Goal: Transaction & Acquisition: Purchase product/service

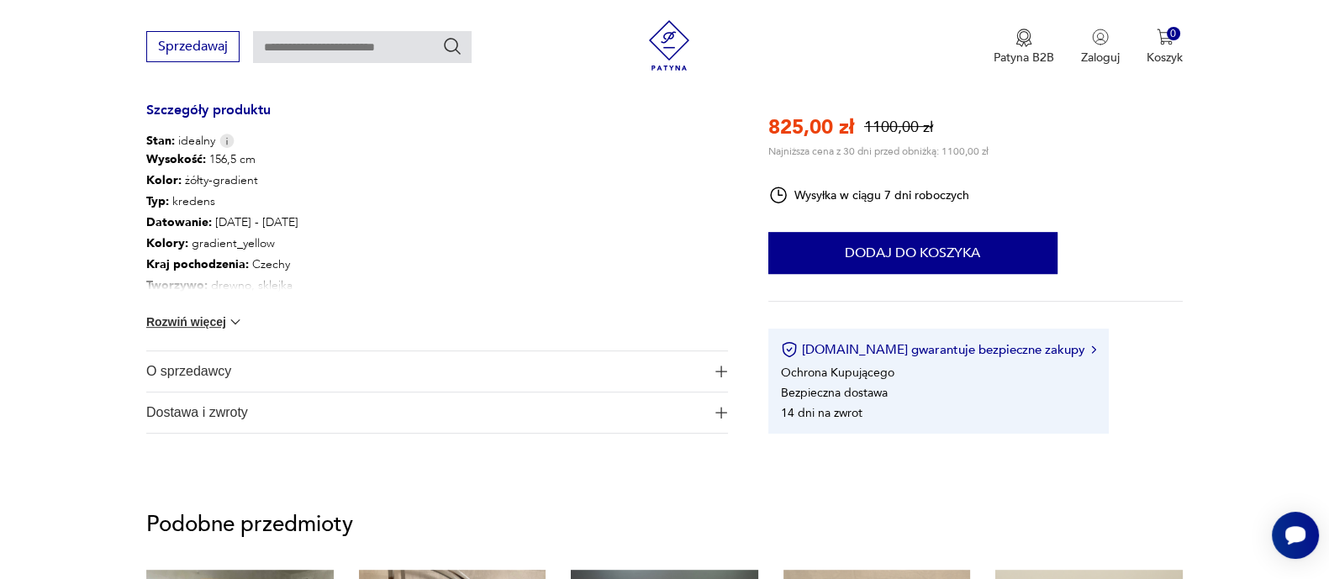
scroll to position [860, 0]
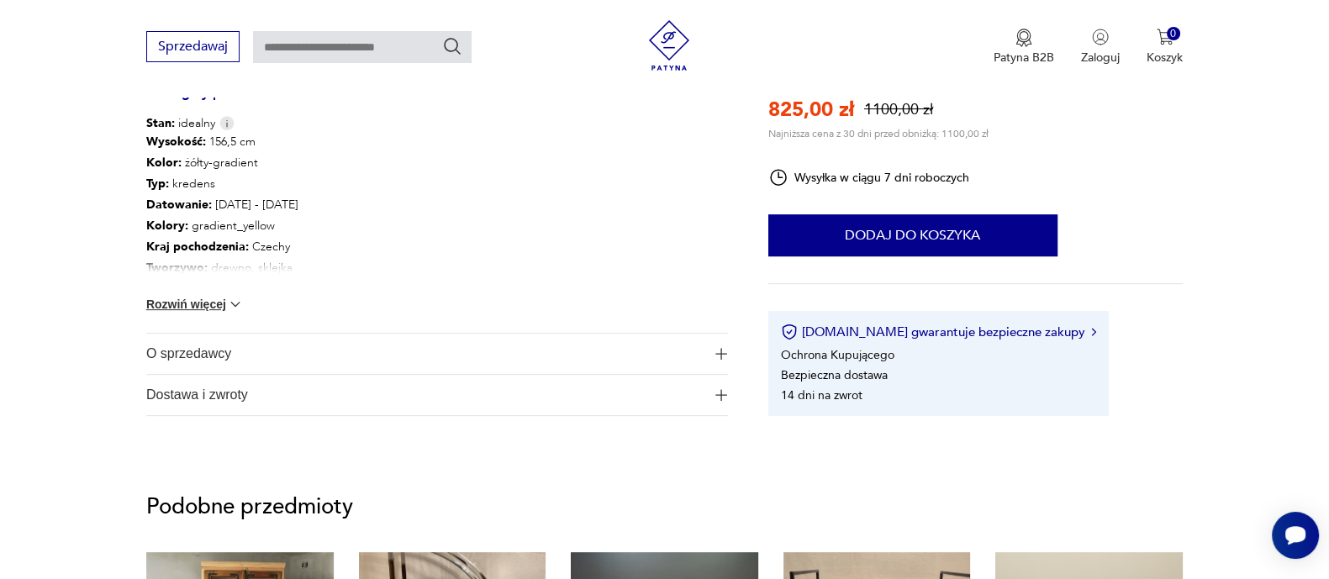
click at [224, 302] on button "Rozwiń więcej" at bounding box center [195, 304] width 98 height 17
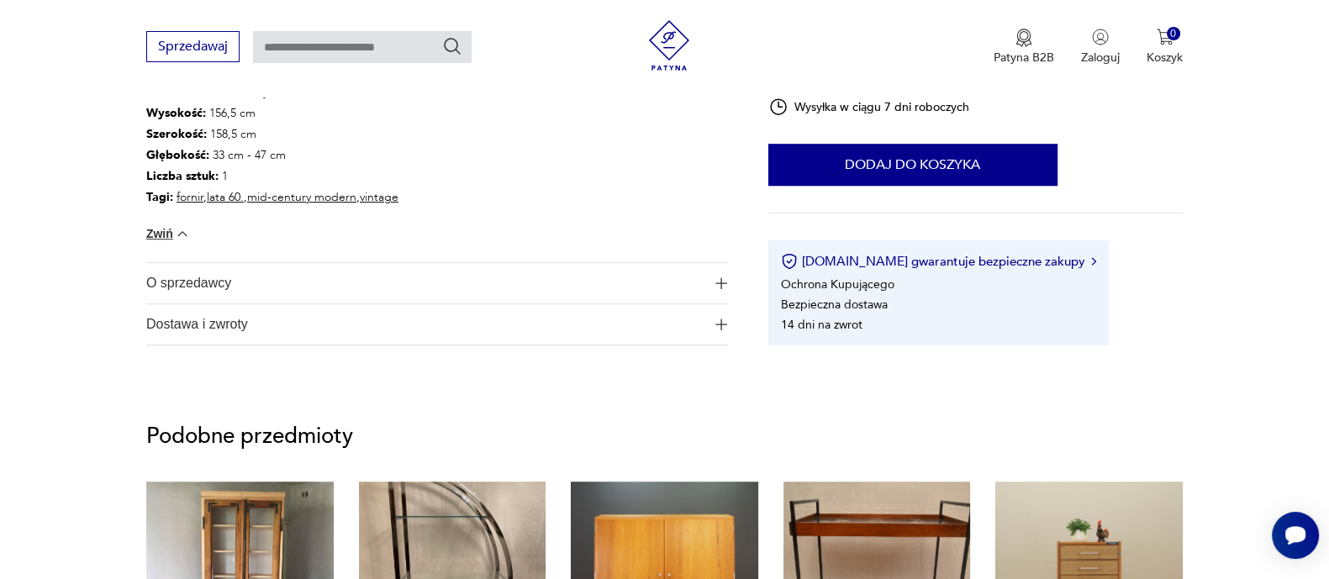
scroll to position [1069, 0]
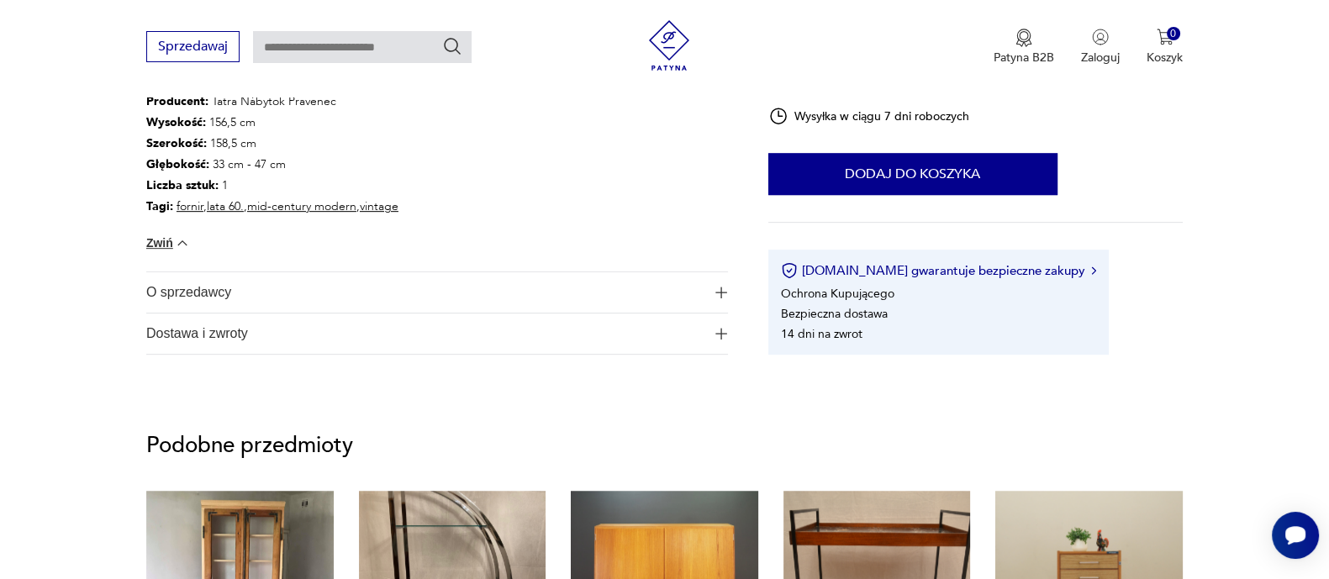
click at [723, 292] on img "button" at bounding box center [722, 293] width 12 height 12
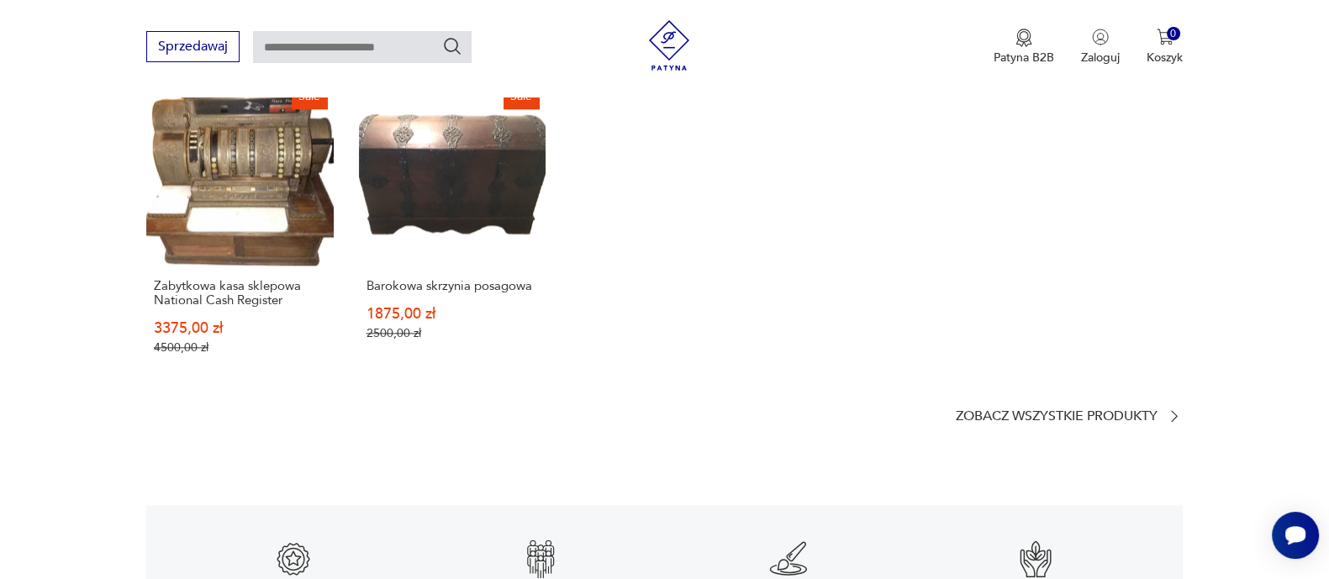
scroll to position [2573, 0]
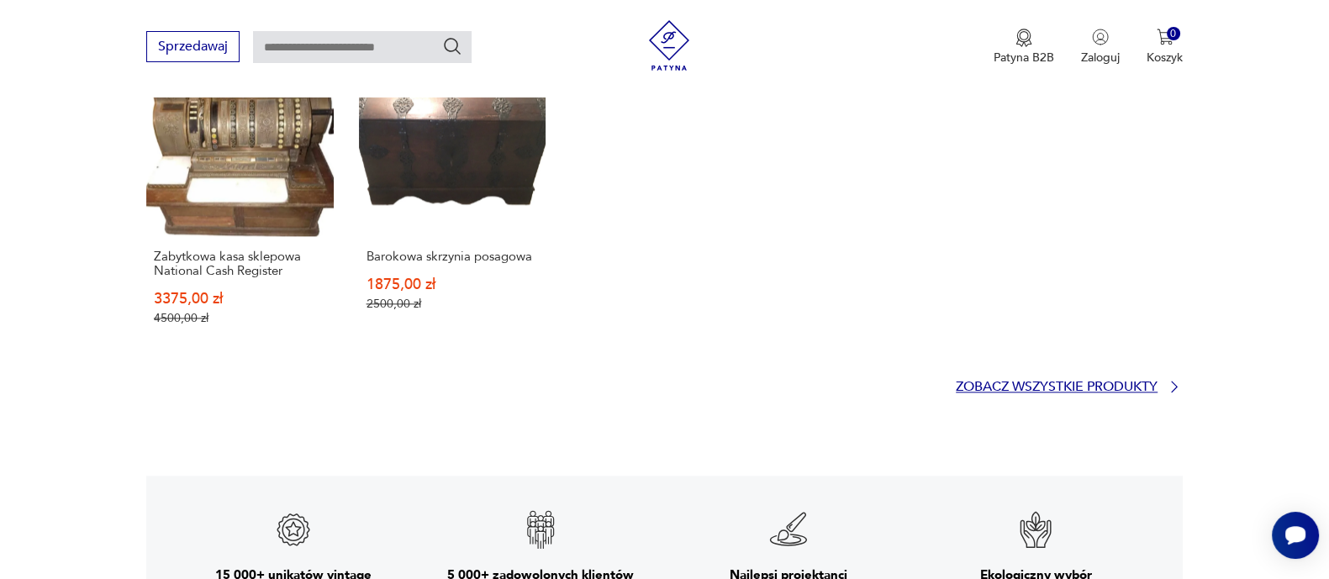
click at [1105, 382] on p "Zobacz wszystkie produkty" at bounding box center [1057, 387] width 202 height 11
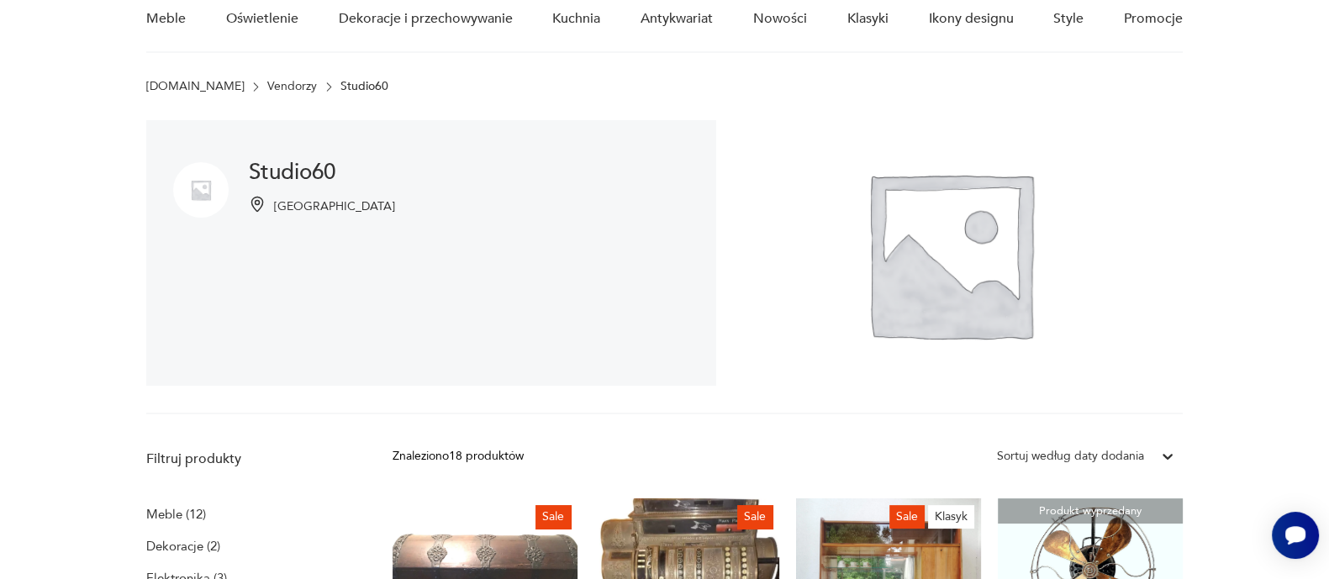
scroll to position [193, 0]
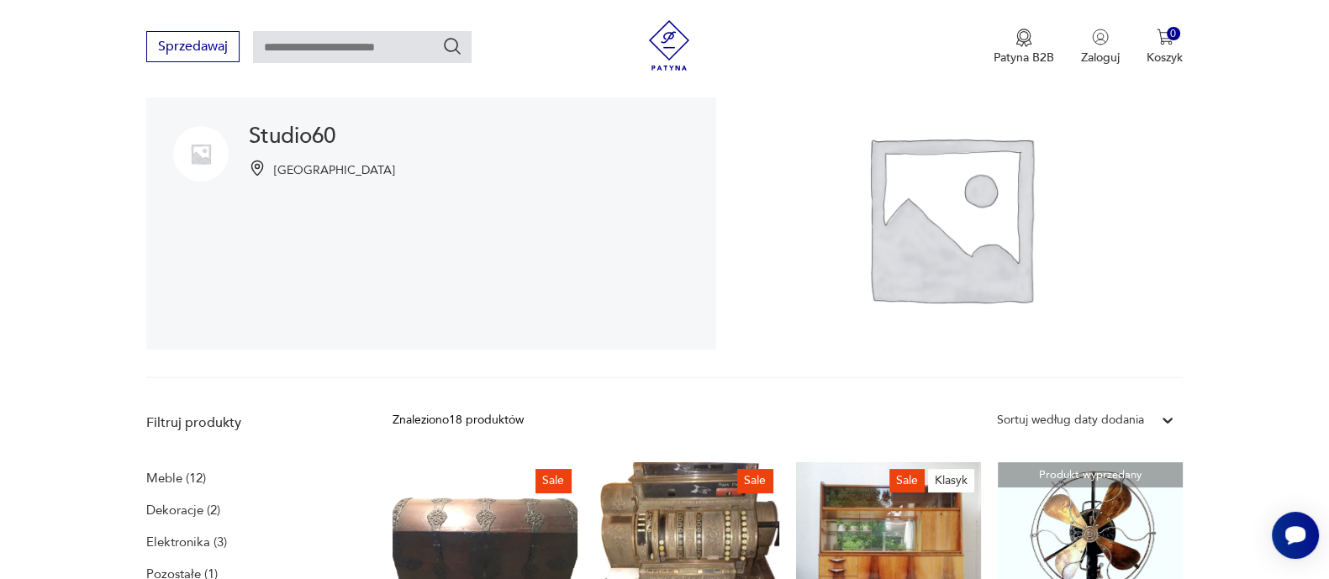
click at [261, 166] on img at bounding box center [257, 168] width 17 height 17
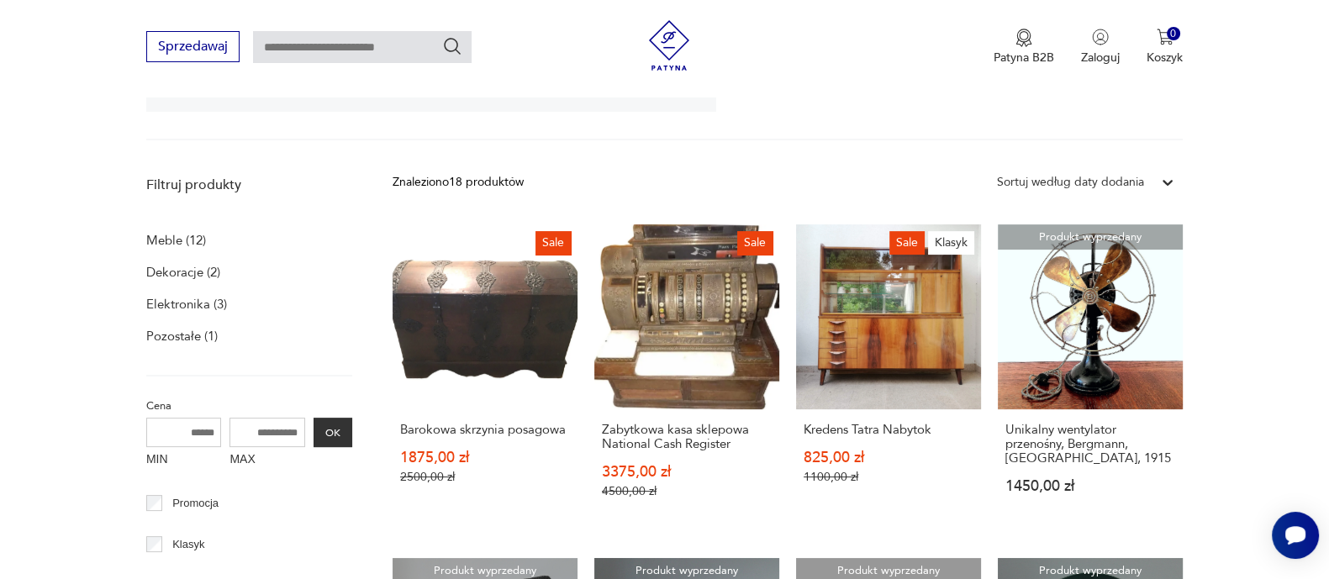
scroll to position [0, 0]
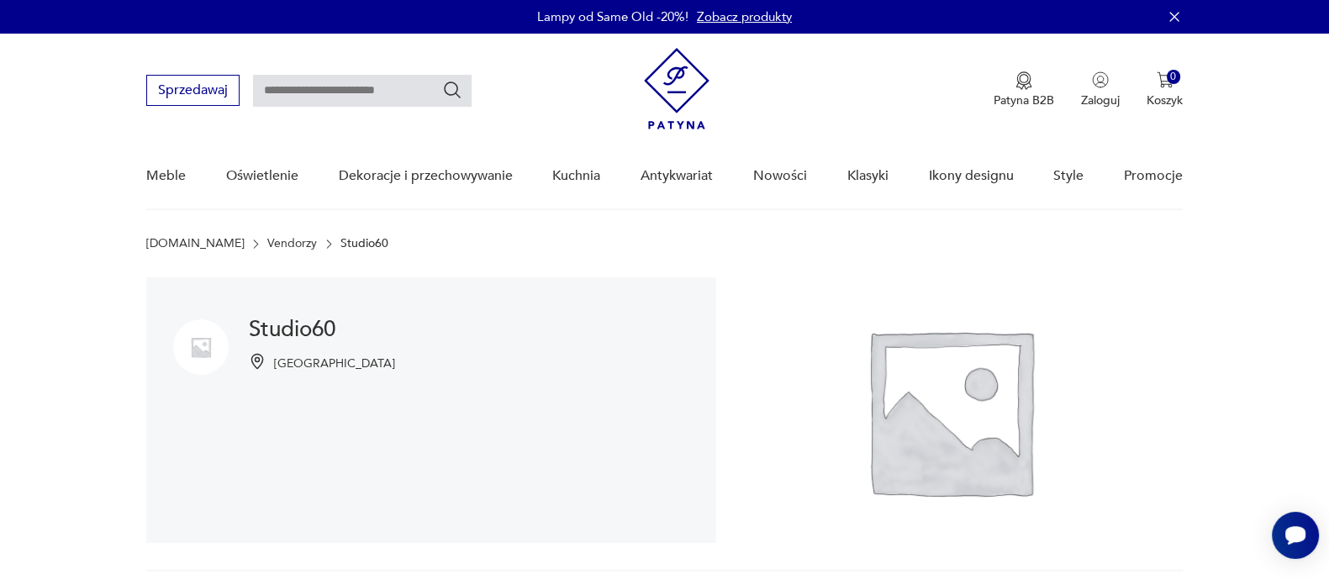
click at [199, 346] on img at bounding box center [200, 347] width 55 height 55
click at [938, 451] on img at bounding box center [949, 410] width 467 height 266
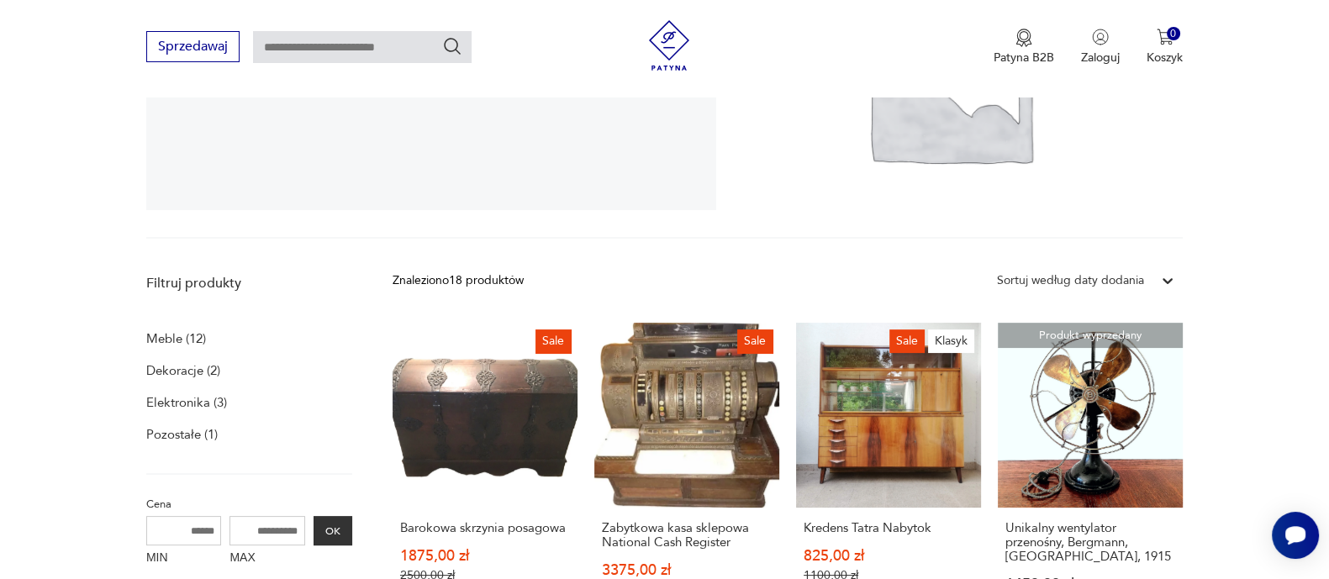
scroll to position [510, 0]
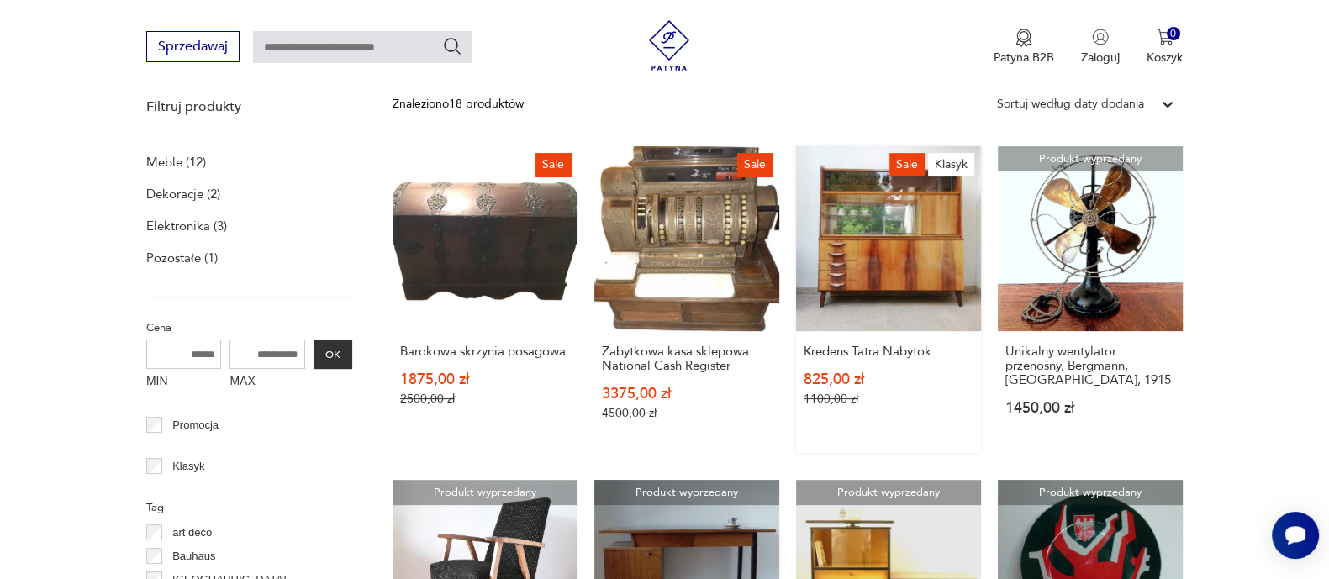
click at [868, 283] on link "Sale Klasyk Kredens Tatra Nabytok 825,00 zł 1100,00 zł" at bounding box center [888, 299] width 185 height 307
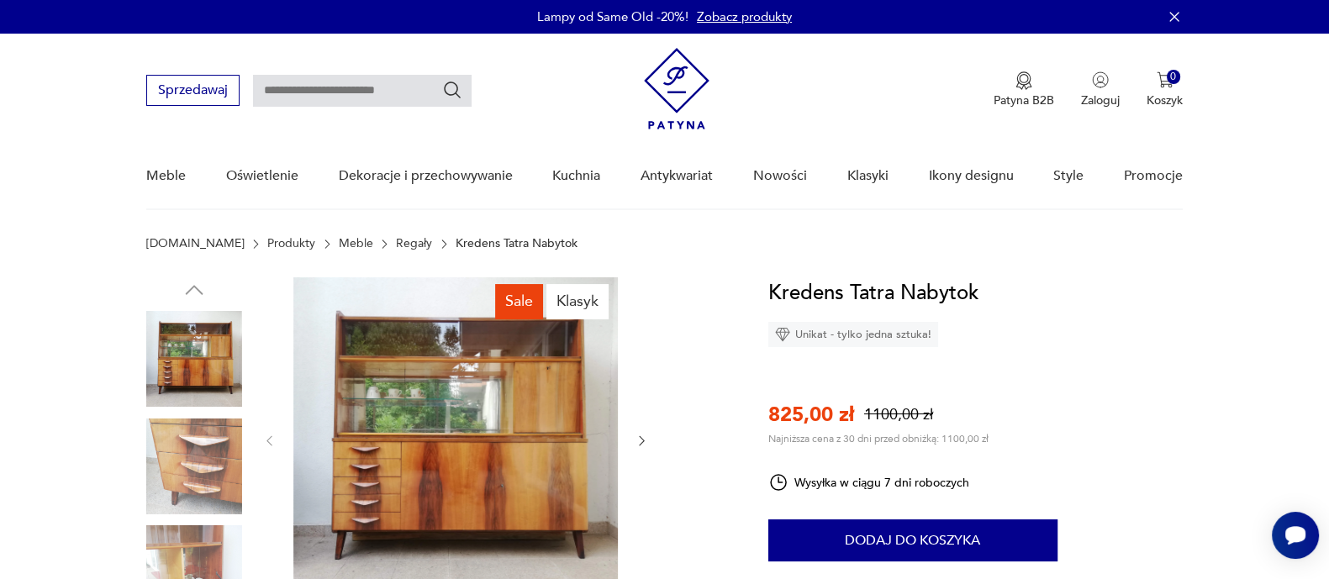
click at [640, 435] on icon "button" at bounding box center [642, 441] width 14 height 14
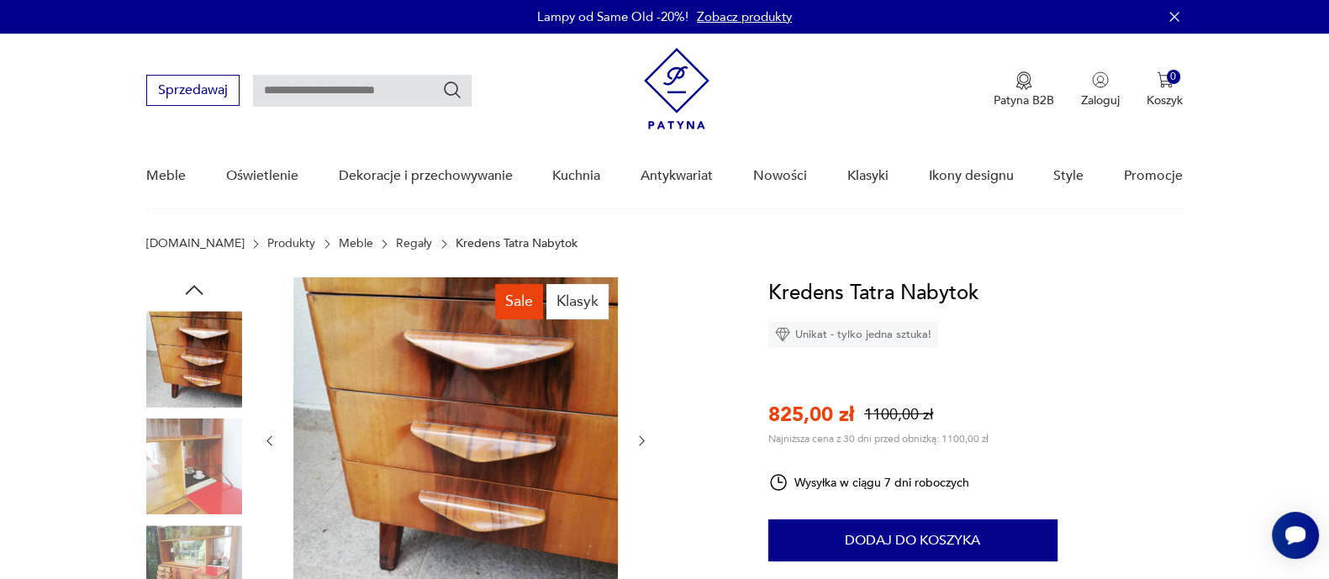
click at [640, 435] on icon "button" at bounding box center [642, 441] width 14 height 14
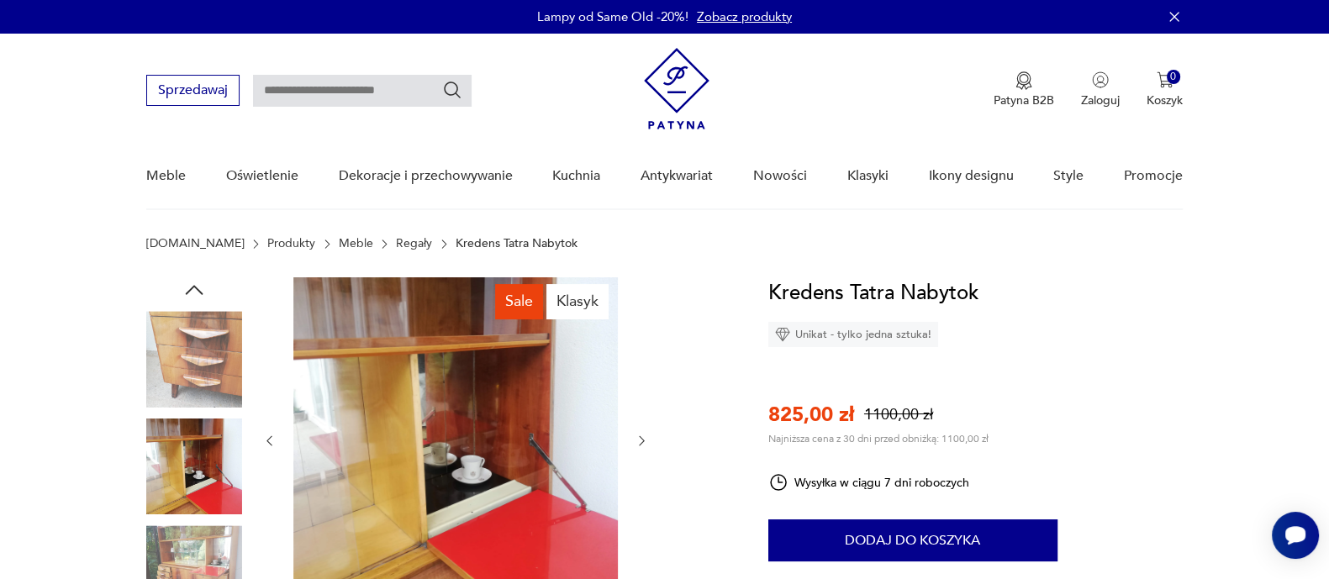
click at [640, 435] on icon "button" at bounding box center [642, 441] width 14 height 14
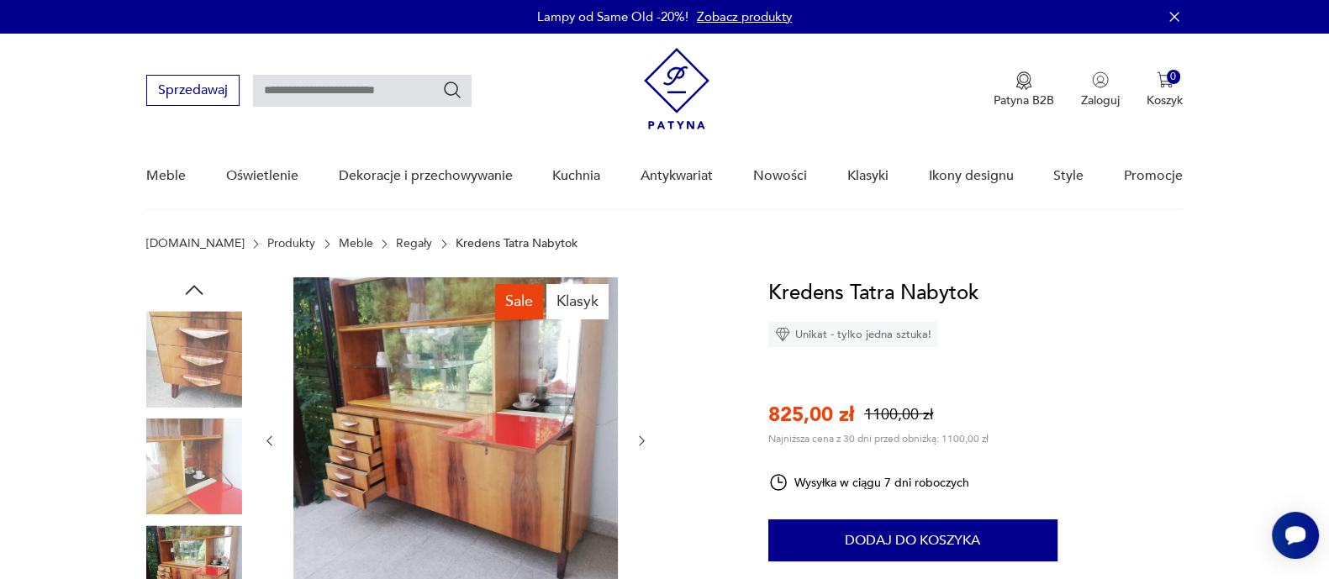
click at [640, 435] on icon "button" at bounding box center [642, 441] width 14 height 14
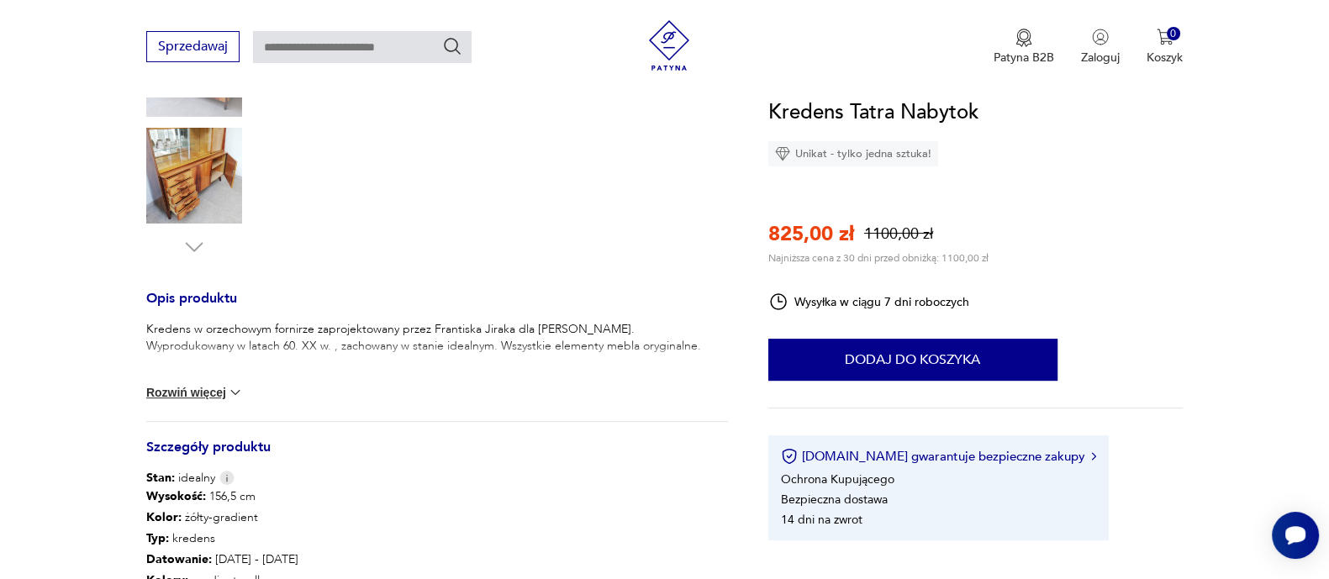
scroll to position [514, 0]
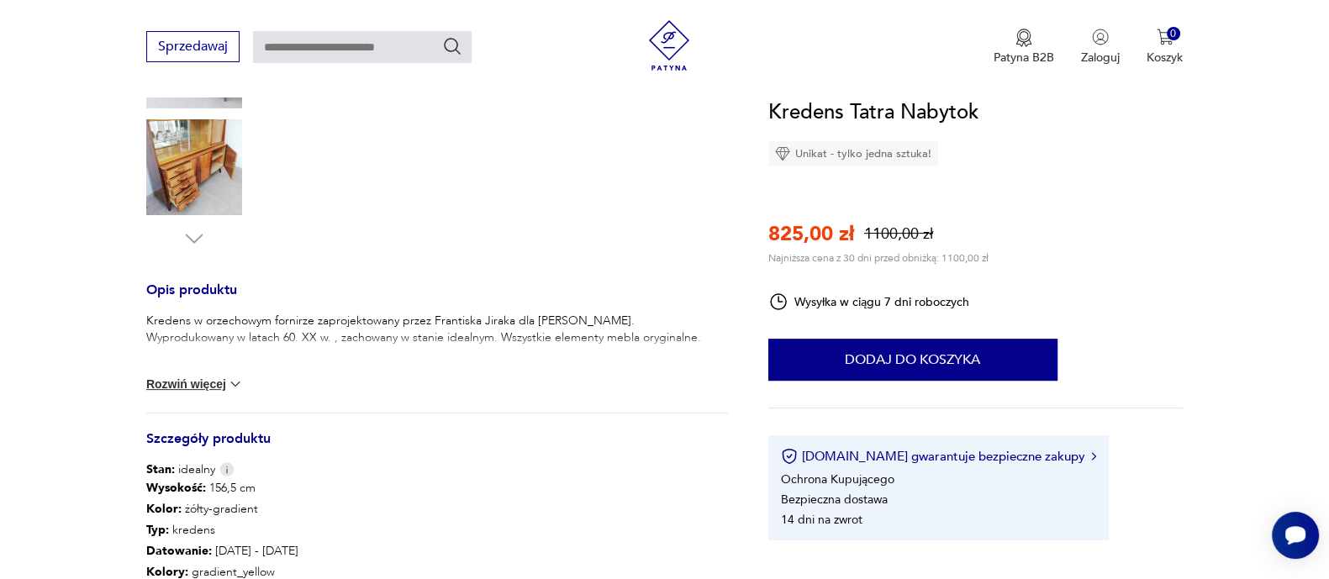
click at [235, 380] on img at bounding box center [235, 384] width 17 height 17
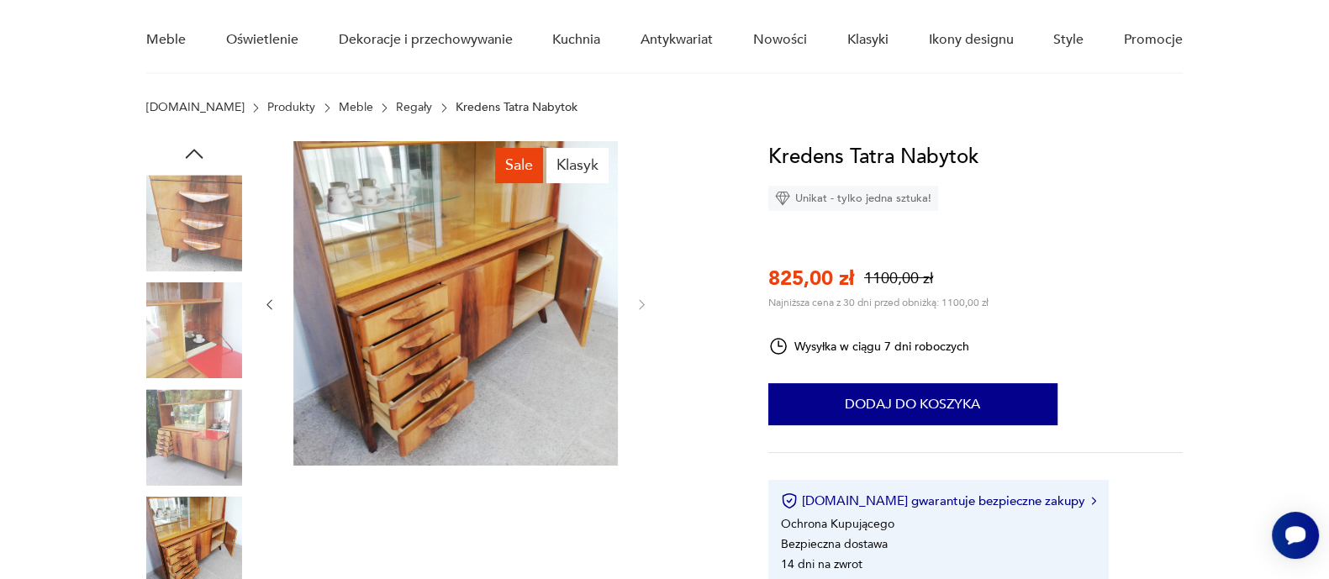
scroll to position [114, 0]
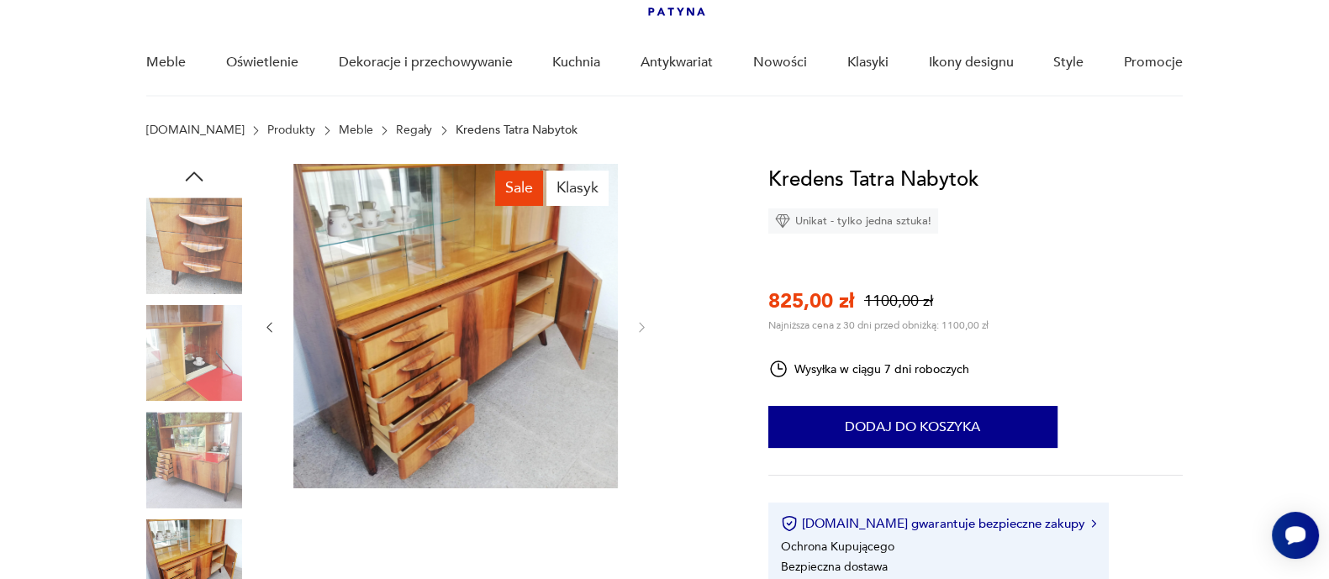
click at [563, 344] on img at bounding box center [455, 326] width 325 height 325
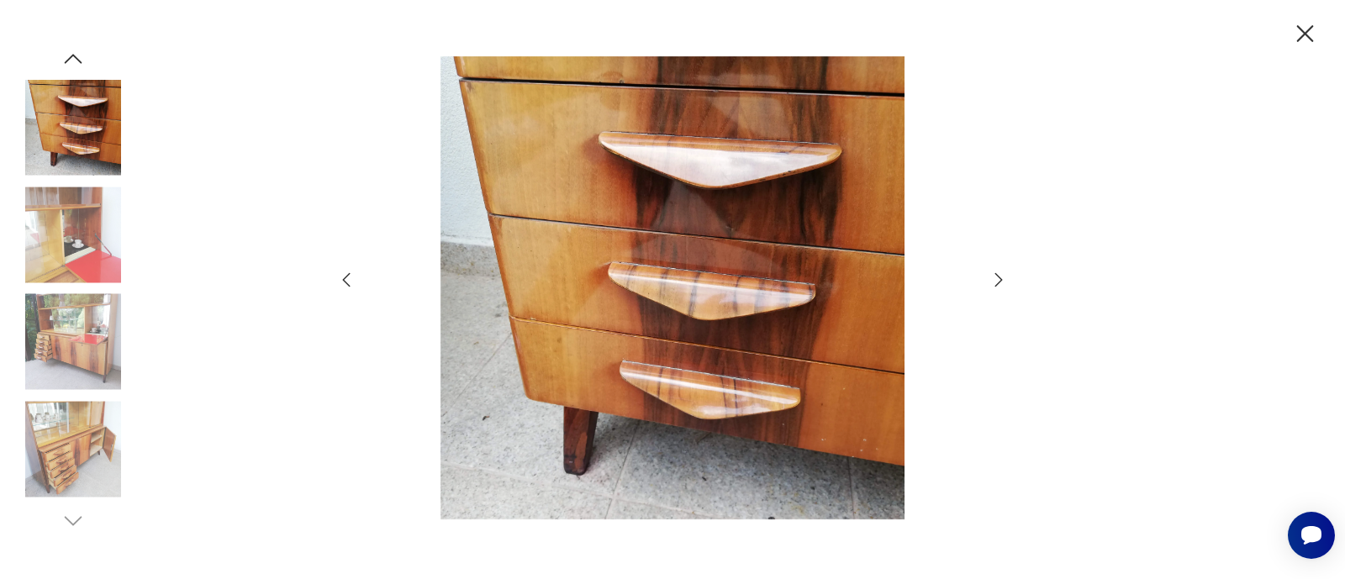
click at [998, 268] on div at bounding box center [672, 289] width 673 height 467
click at [996, 281] on icon "button" at bounding box center [999, 280] width 20 height 20
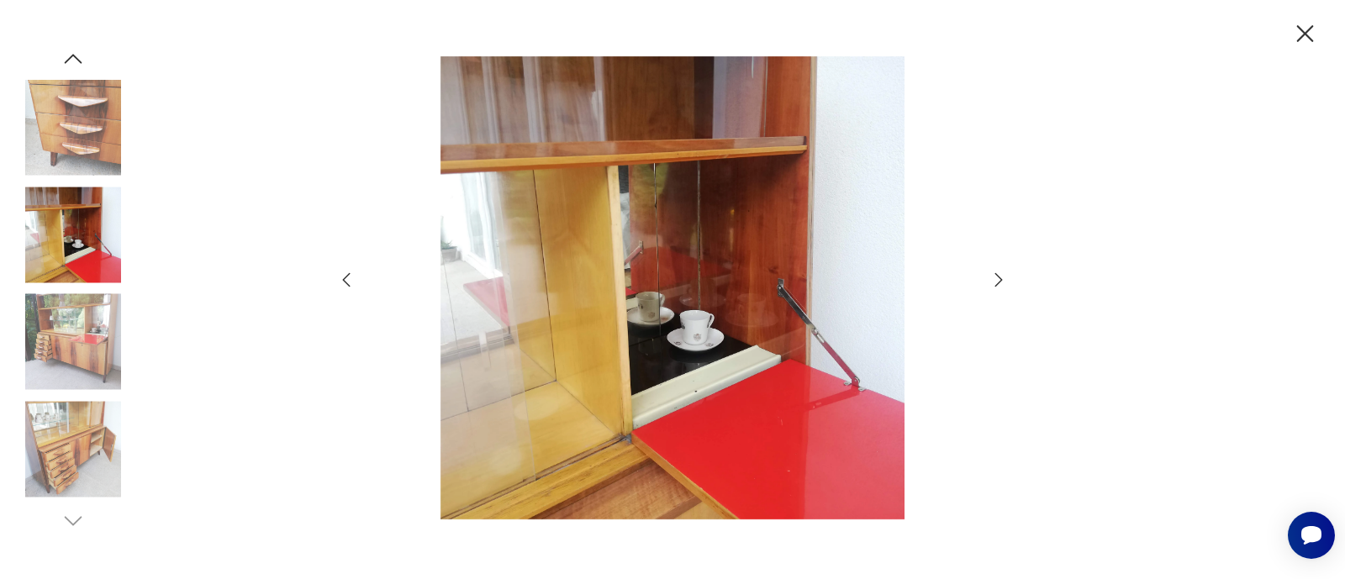
click at [996, 281] on icon "button" at bounding box center [999, 280] width 20 height 20
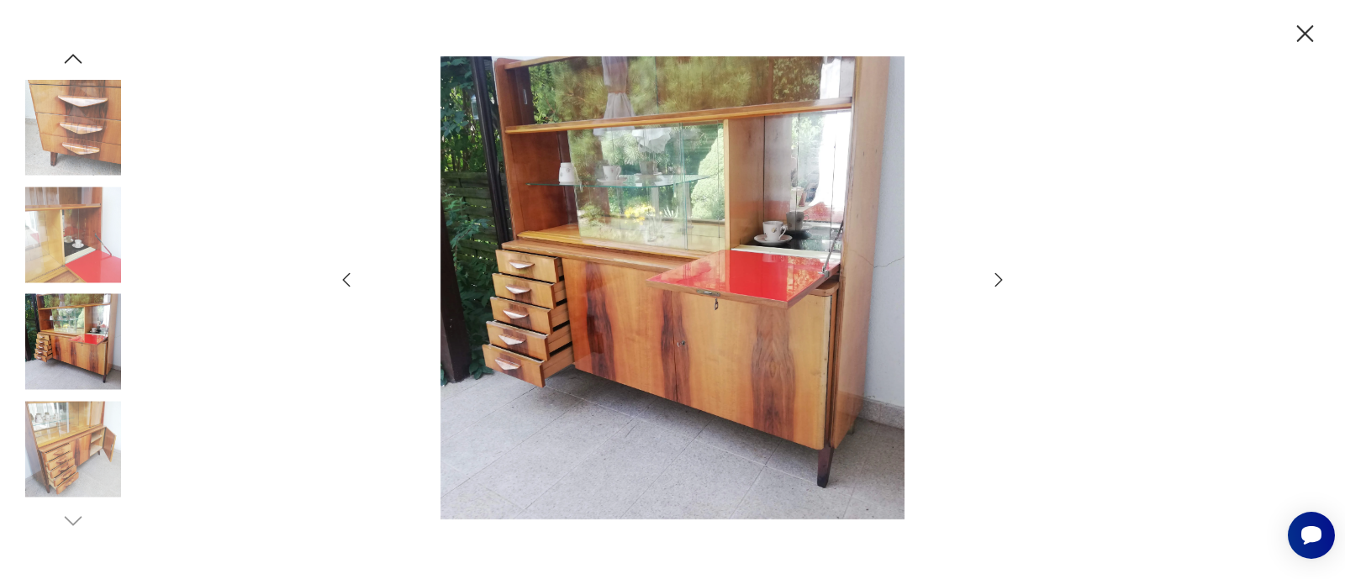
click at [996, 281] on icon "button" at bounding box center [999, 280] width 20 height 20
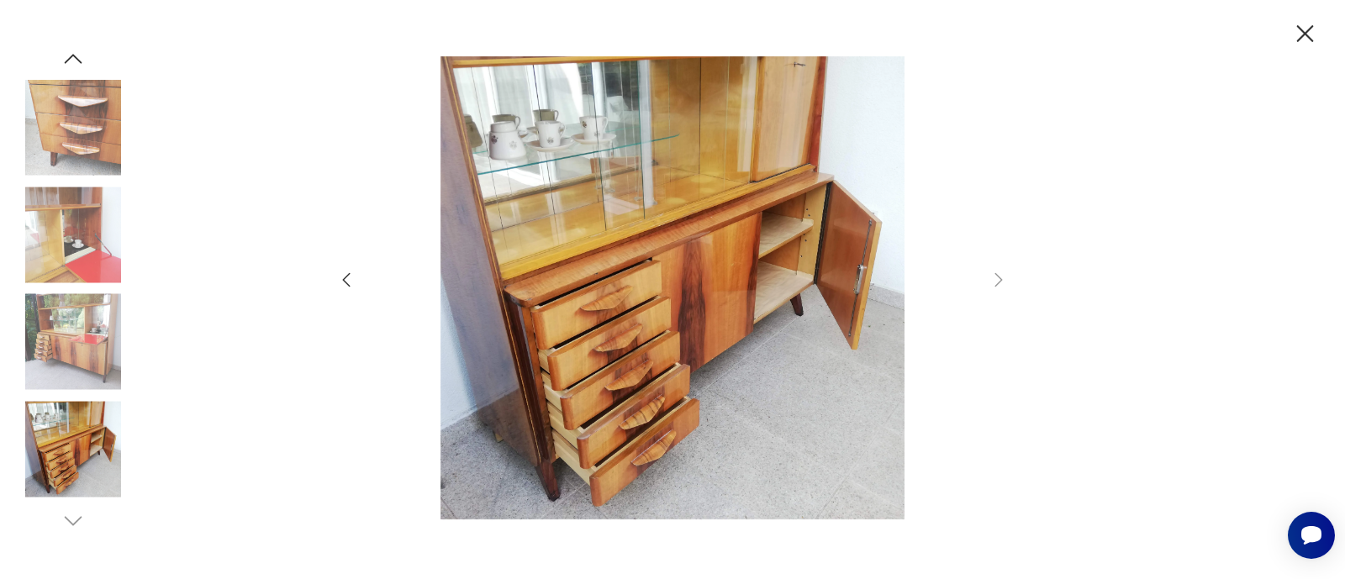
click at [1305, 35] on icon "button" at bounding box center [1305, 33] width 29 height 29
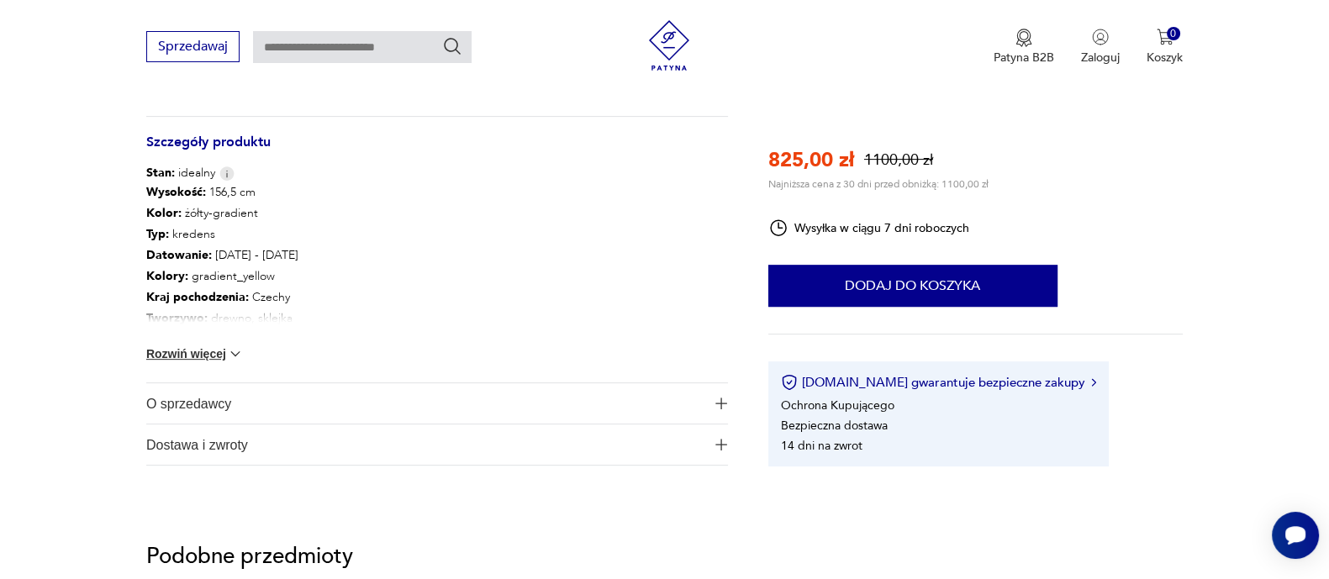
scroll to position [1036, 0]
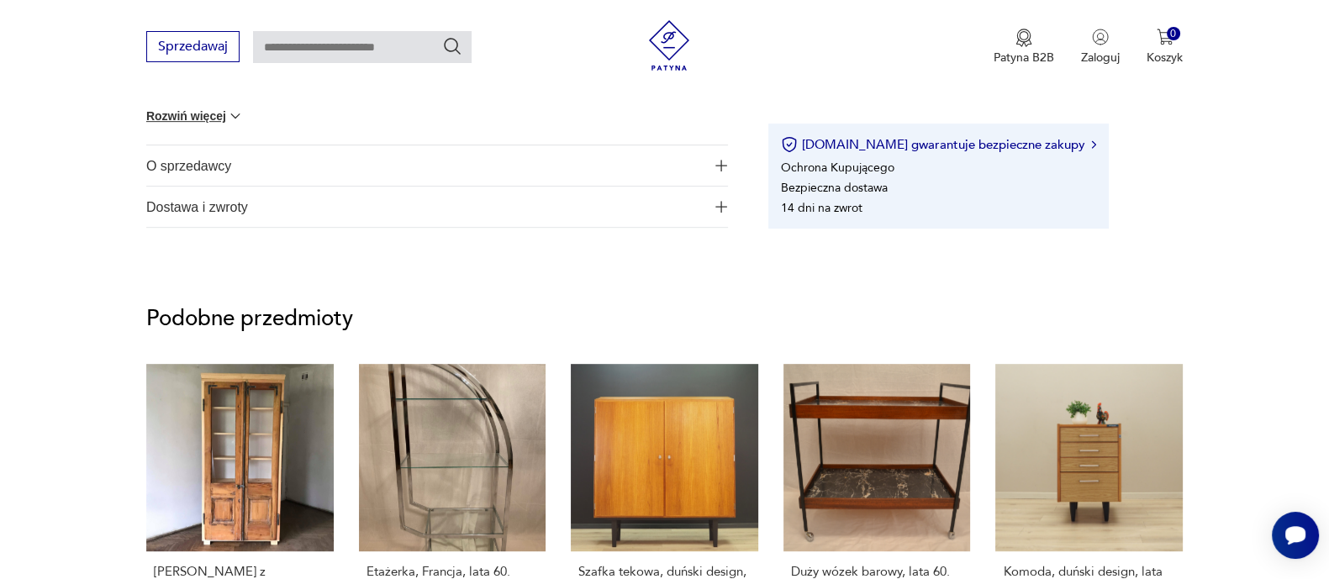
click at [721, 207] on img "button" at bounding box center [722, 207] width 12 height 12
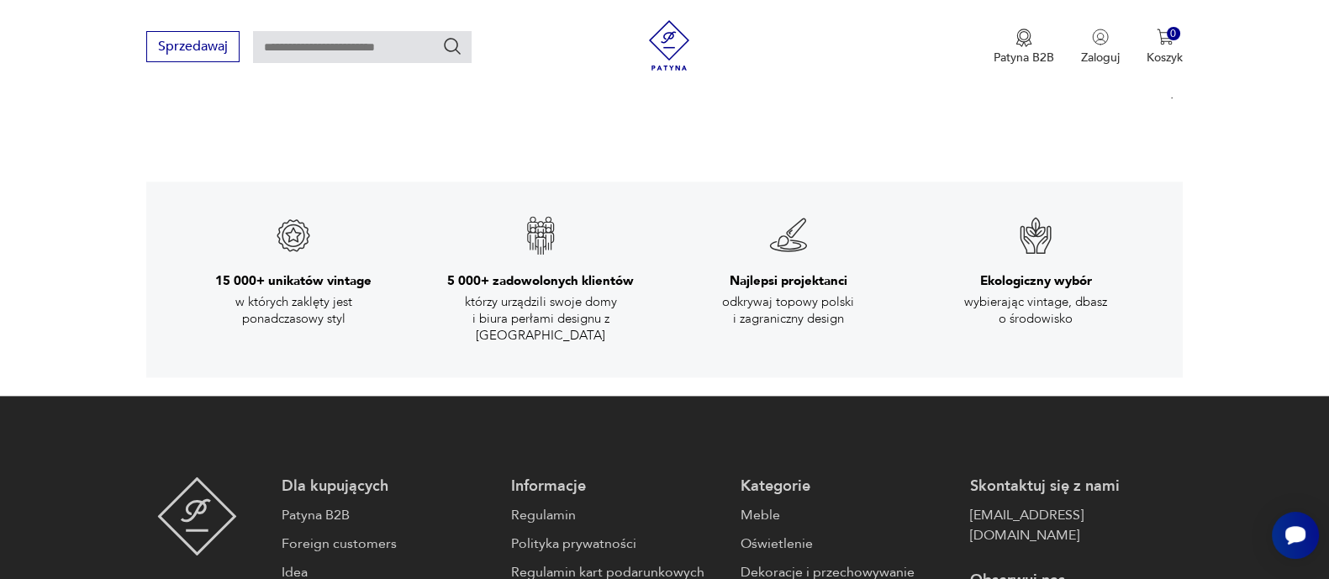
scroll to position [2855, 0]
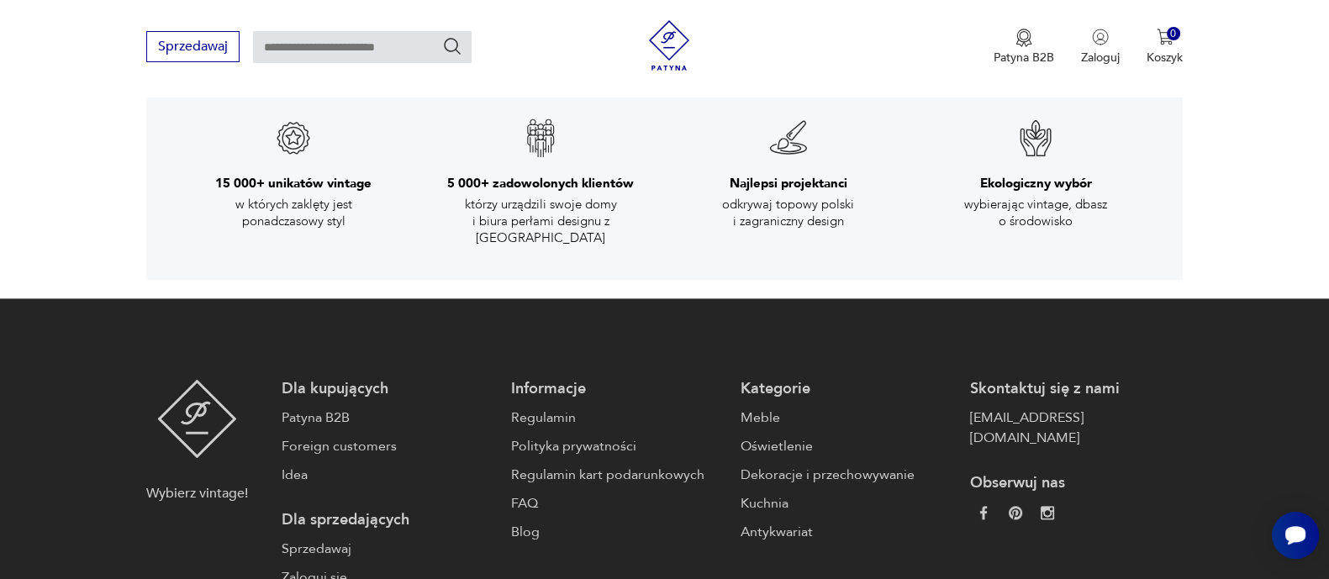
click at [1302, 512] on iframe at bounding box center [1295, 535] width 47 height 47
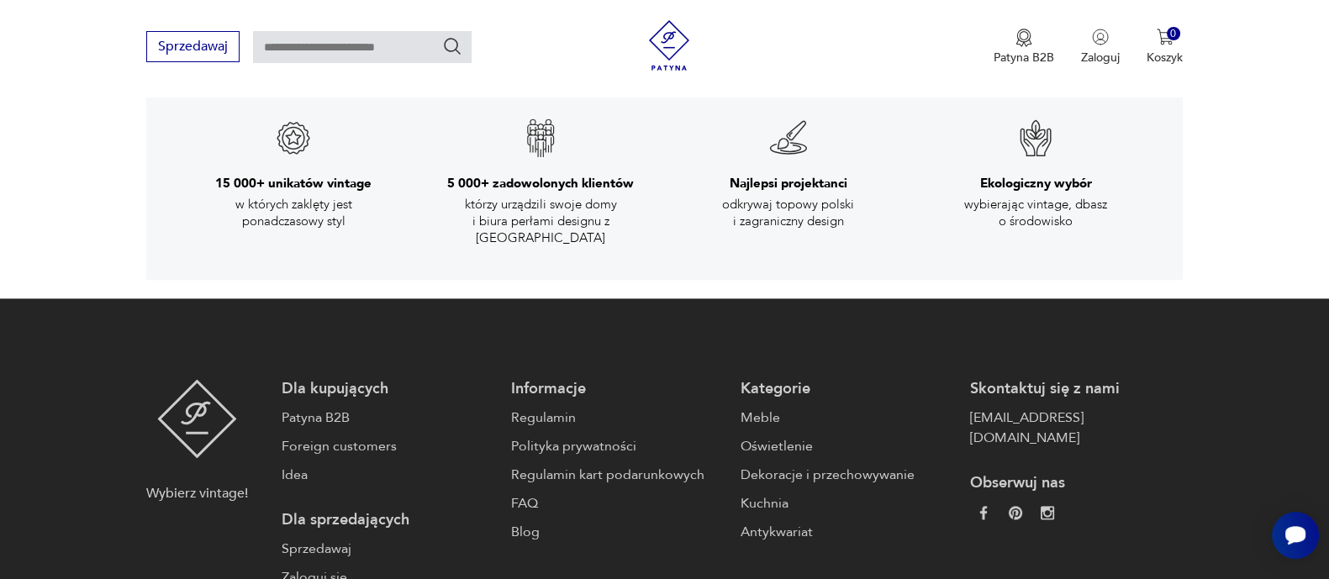
click at [1302, 512] on iframe at bounding box center [1295, 535] width 47 height 47
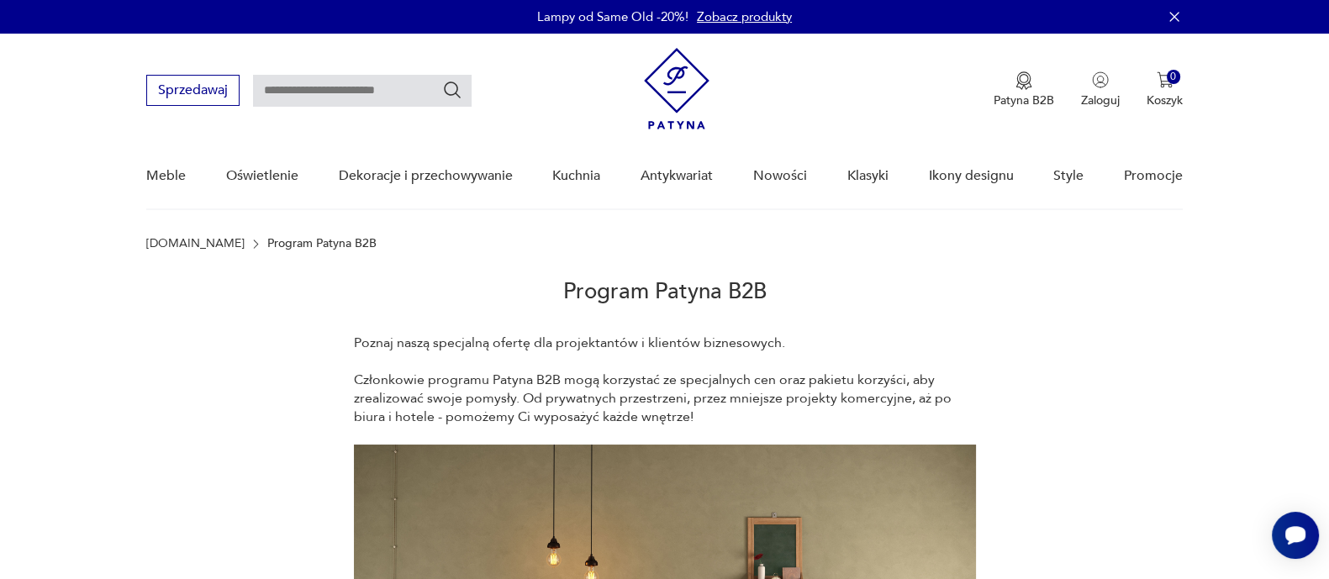
click at [1324, 61] on nav "Sprzedawaj Patyna B2B Zaloguj 0 Koszyk Twój koszyk ( 0 ) Brak produktów w koszy…" at bounding box center [664, 122] width 1329 height 177
